Goal: Task Accomplishment & Management: Use online tool/utility

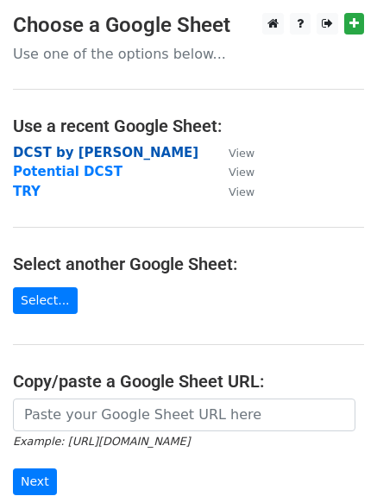
click at [76, 152] on strong "DCST by [PERSON_NAME]" at bounding box center [106, 153] width 186 height 16
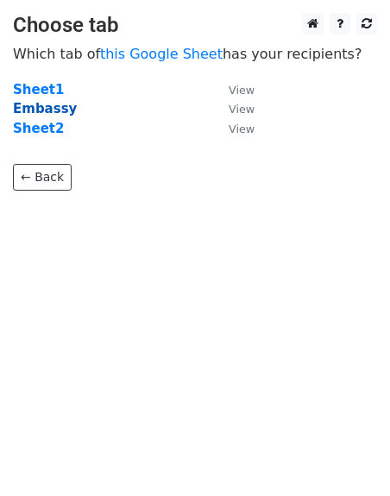
click at [53, 105] on strong "Embassy" at bounding box center [45, 109] width 64 height 16
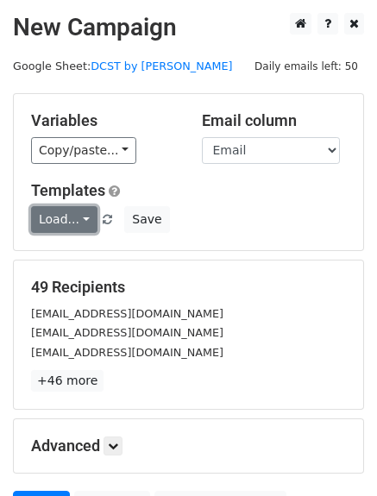
click at [60, 223] on link "Load..." at bounding box center [64, 219] width 66 height 27
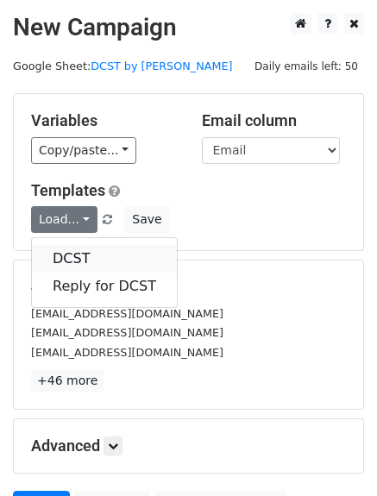
click at [116, 252] on link "DCST" at bounding box center [104, 259] width 145 height 28
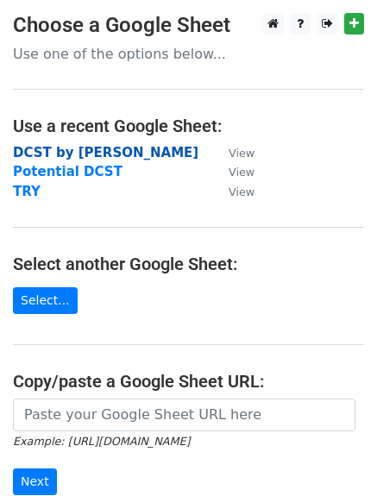
click at [75, 151] on strong "DCST by [PERSON_NAME]" at bounding box center [106, 153] width 186 height 16
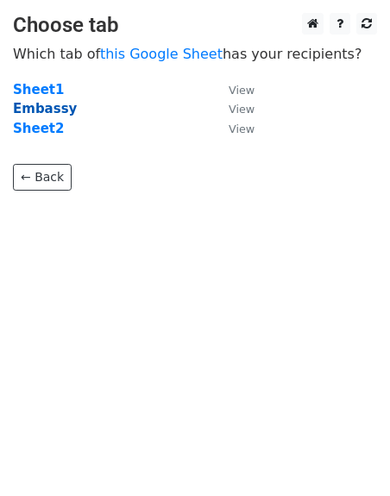
click at [51, 117] on strong "Embassy" at bounding box center [45, 109] width 64 height 16
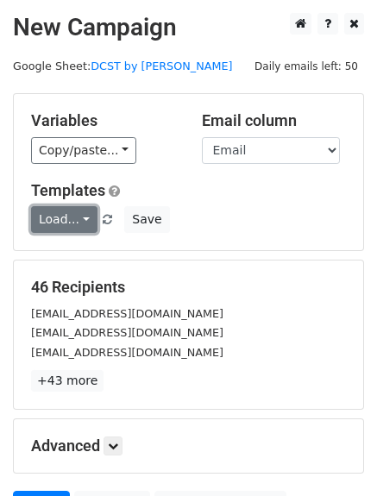
click at [83, 211] on link "Load..." at bounding box center [64, 219] width 66 height 27
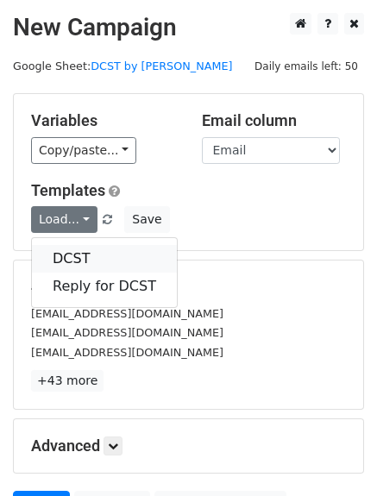
click at [86, 266] on link "DCST" at bounding box center [104, 259] width 145 height 28
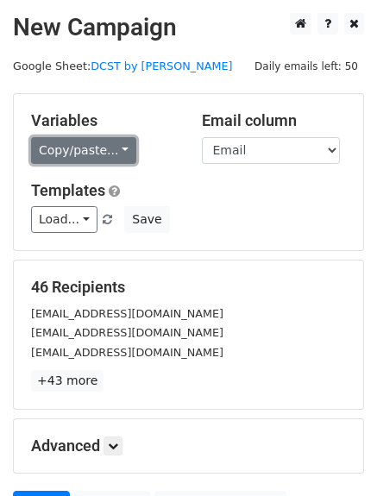
click at [117, 145] on link "Copy/paste..." at bounding box center [83, 150] width 105 height 27
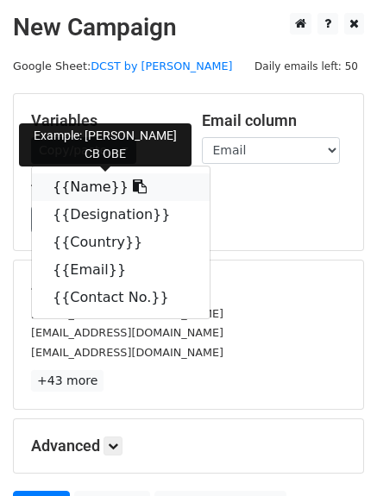
click at [98, 195] on link "{{Name}}" at bounding box center [121, 187] width 178 height 28
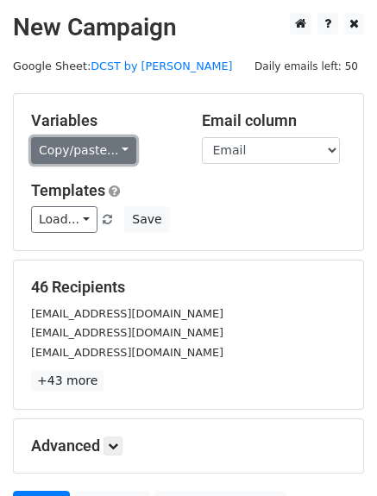
click at [99, 160] on link "Copy/paste..." at bounding box center [83, 150] width 105 height 27
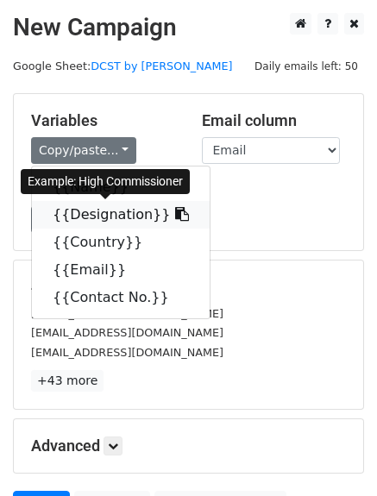
click at [69, 224] on link "{{Designation}}" at bounding box center [121, 215] width 178 height 28
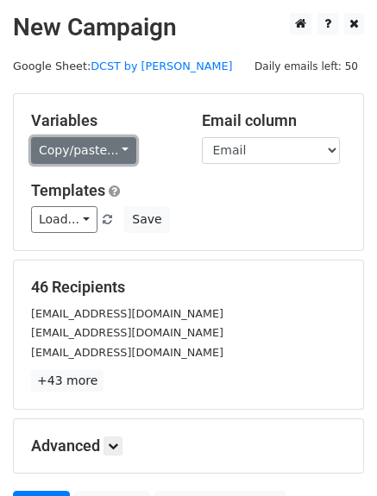
click at [78, 137] on link "Copy/paste..." at bounding box center [83, 150] width 105 height 27
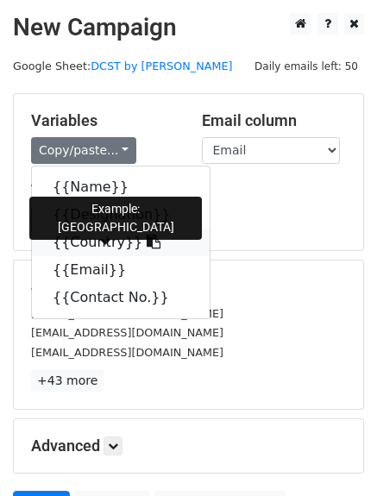
click at [85, 251] on link "{{Country}}" at bounding box center [121, 243] width 178 height 28
